Goal: Find specific page/section: Find specific page/section

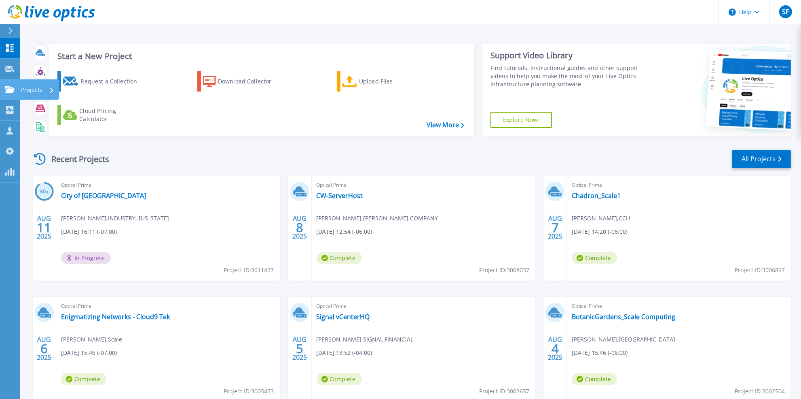
click at [13, 93] on link "Projects Projects" at bounding box center [10, 89] width 20 height 21
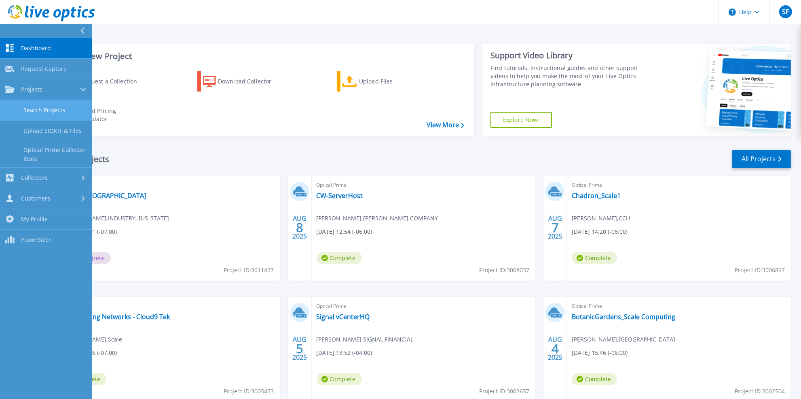
click at [42, 110] on link "Search Projects" at bounding box center [46, 110] width 92 height 21
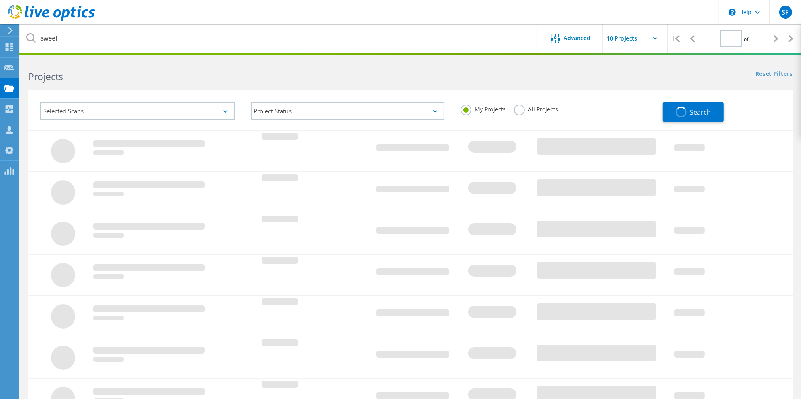
type input "1"
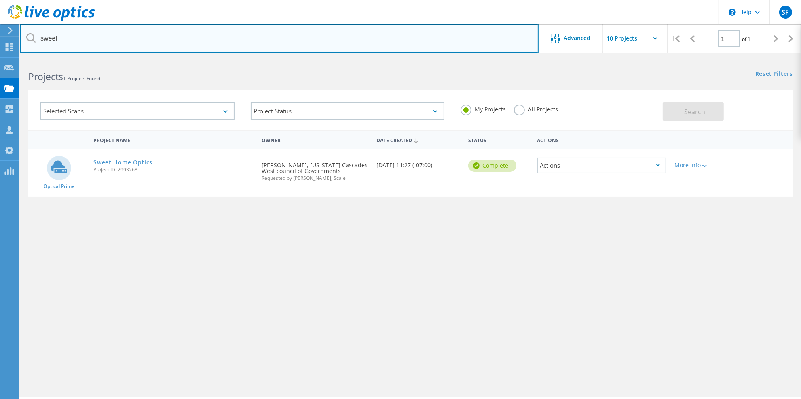
drag, startPoint x: 83, startPoint y: 40, endPoint x: 7, endPoint y: 34, distance: 76.7
click at [7, 59] on div "\n Help Explore Helpful Articles Contact Support SF OEM Team Member [PERSON_NAM…" at bounding box center [400, 240] width 801 height 362
drag, startPoint x: 74, startPoint y: 42, endPoint x: 39, endPoint y: 36, distance: 36.1
click at [39, 36] on input "corona" at bounding box center [279, 38] width 519 height 28
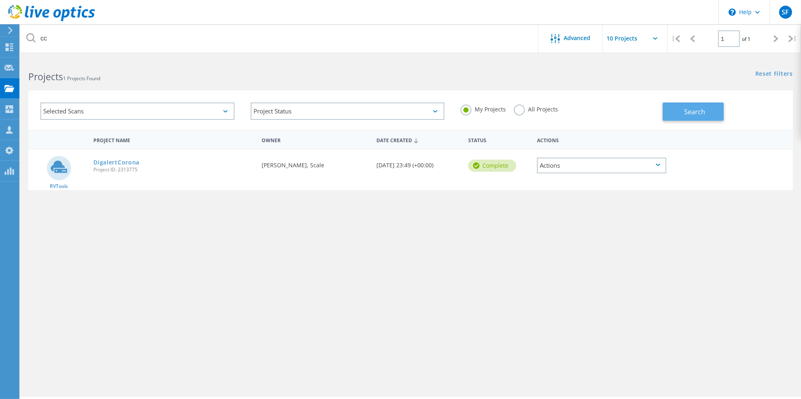
click at [686, 113] on span "Search" at bounding box center [695, 111] width 21 height 9
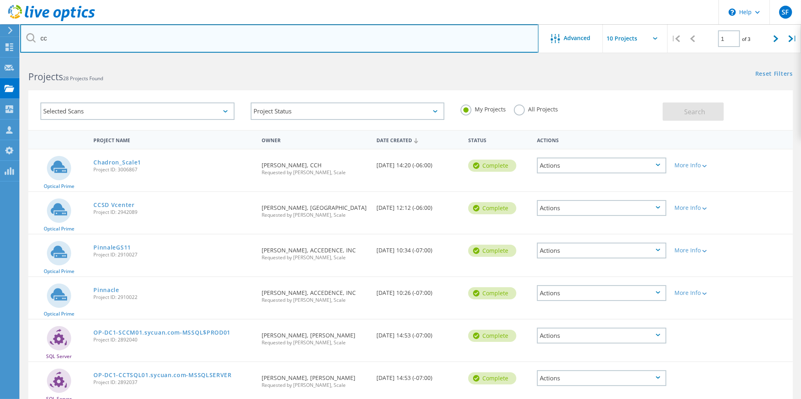
click at [60, 42] on input "cc" at bounding box center [279, 38] width 519 height 28
drag, startPoint x: 59, startPoint y: 42, endPoint x: 23, endPoint y: 37, distance: 36.9
click at [23, 37] on input "cc" at bounding box center [279, 38] width 519 height 28
paste input "CC-vCenter 2"
type input "CC-vCenter 2"
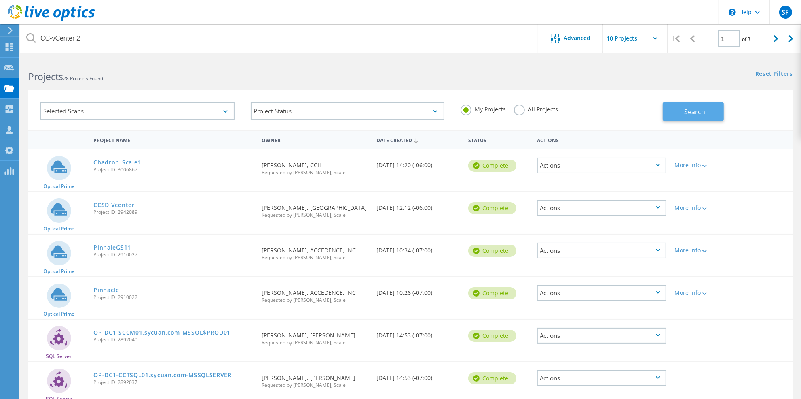
click at [677, 114] on button "Search" at bounding box center [693, 111] width 61 height 18
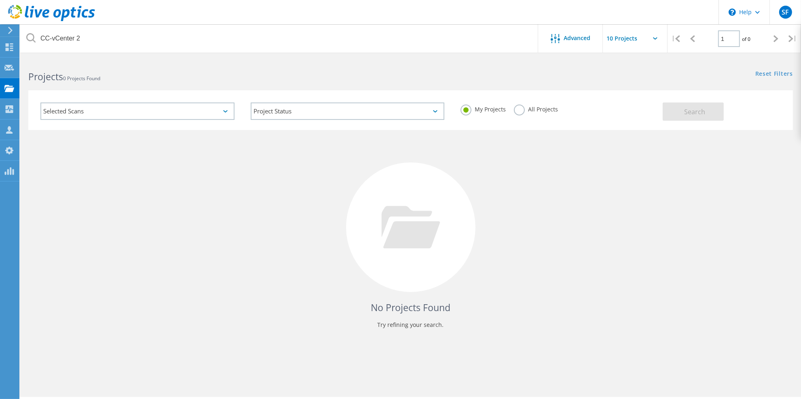
drag, startPoint x: 521, startPoint y: 109, endPoint x: 529, endPoint y: 108, distance: 8.5
click at [522, 108] on label "All Projects" at bounding box center [536, 108] width 44 height 8
click at [0, 0] on input "All Projects" at bounding box center [0, 0] width 0 height 0
click at [678, 113] on button "Search" at bounding box center [693, 111] width 61 height 18
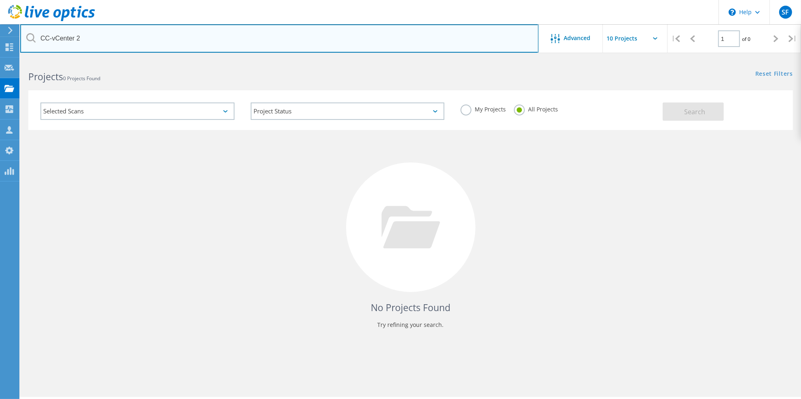
click at [111, 35] on input "CC-vCenter 2" at bounding box center [279, 38] width 519 height 28
click at [42, 40] on input "CC-vCenter 2" at bounding box center [279, 38] width 519 height 28
click at [77, 38] on input "CC-vCenter 2" at bounding box center [279, 38] width 519 height 28
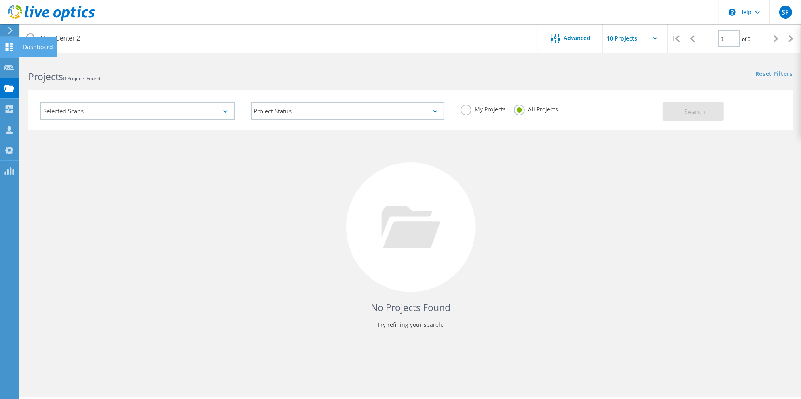
click at [7, 48] on use at bounding box center [10, 47] width 8 height 8
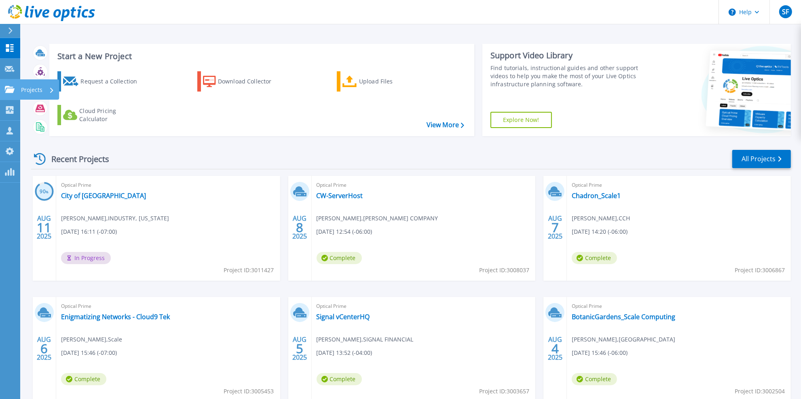
click at [9, 87] on icon at bounding box center [10, 89] width 10 height 7
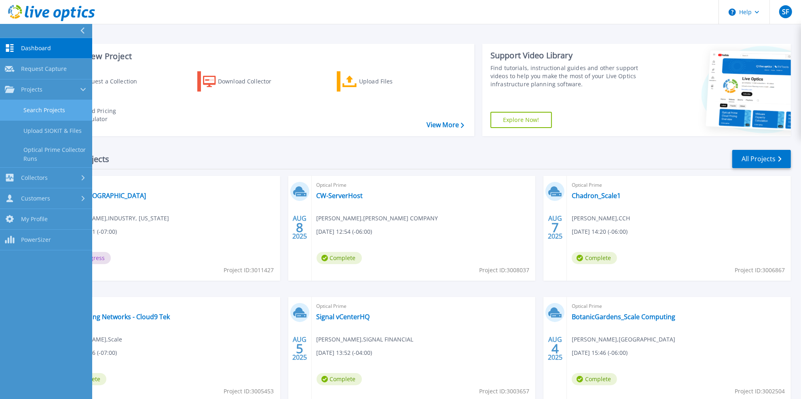
click at [55, 101] on link "Search Projects" at bounding box center [46, 110] width 92 height 21
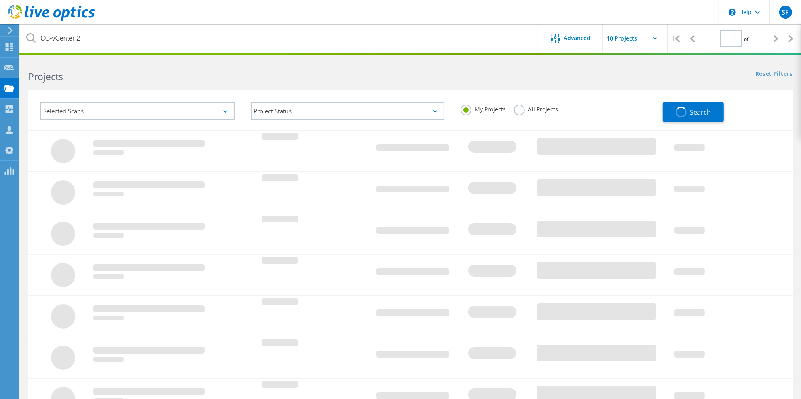
type input "1"
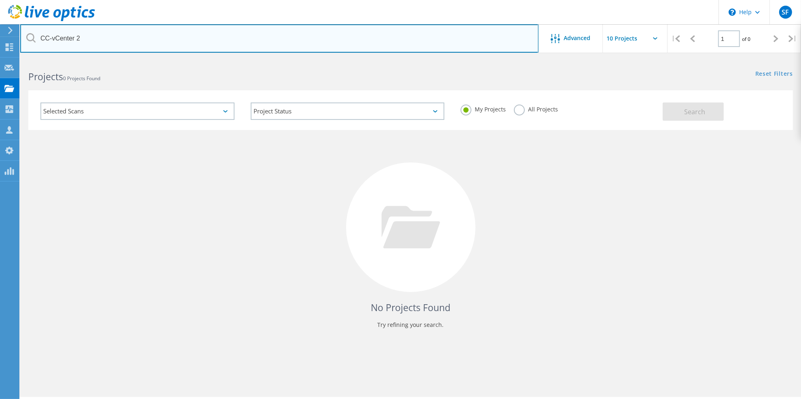
drag, startPoint x: 86, startPoint y: 39, endPoint x: 6, endPoint y: 34, distance: 79.8
click at [6, 59] on div "\n Help Explore Helpful Articles Contact Support SF OEM Team Member Steve Foley…" at bounding box center [400, 240] width 801 height 362
drag, startPoint x: 89, startPoint y: 37, endPoint x: 35, endPoint y: 37, distance: 54.2
click at [37, 37] on input "CC-vCenter 2" at bounding box center [279, 38] width 519 height 28
paste input "291944"
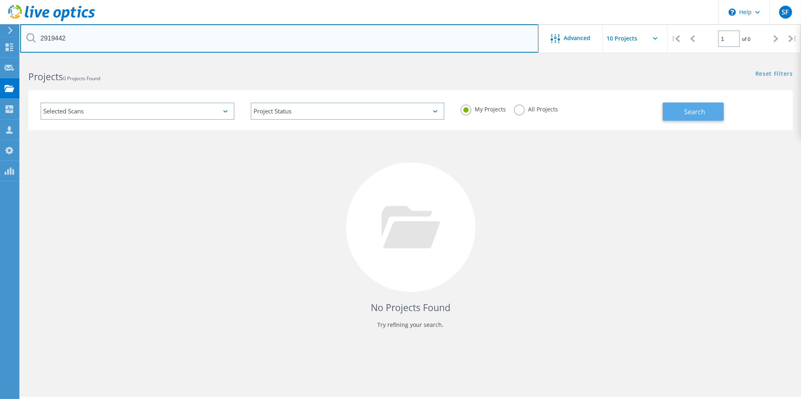
type input "2919442"
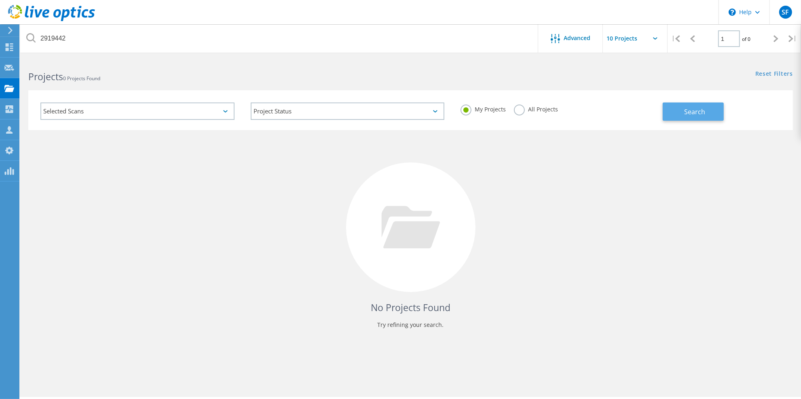
click at [700, 108] on span "Search" at bounding box center [695, 111] width 21 height 9
click at [524, 108] on label "All Projects" at bounding box center [536, 108] width 44 height 8
click at [0, 0] on input "All Projects" at bounding box center [0, 0] width 0 height 0
click at [683, 109] on button "Search" at bounding box center [693, 111] width 61 height 18
